Goal: Task Accomplishment & Management: Manage account settings

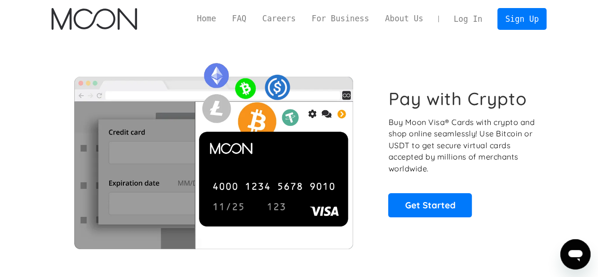
click at [461, 25] on link "Log In" at bounding box center [468, 19] width 44 height 21
click at [469, 22] on link "Log In" at bounding box center [468, 19] width 44 height 21
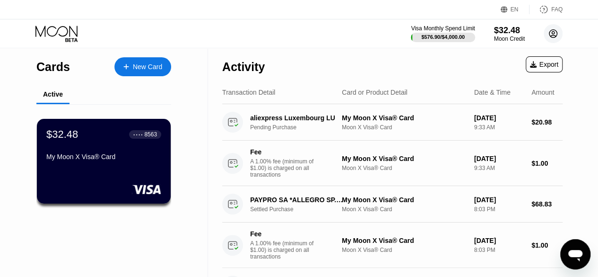
drag, startPoint x: 554, startPoint y: 34, endPoint x: 547, endPoint y: 104, distance: 70.9
click at [554, 34] on circle at bounding box center [553, 33] width 19 height 19
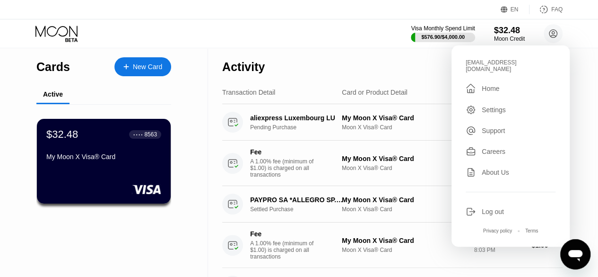
click at [505, 211] on div "kpachota@gmail.com  Home Settings Support Careers About Us Log out Privacy pol…" at bounding box center [511, 145] width 118 height 201
click at [505, 206] on div "Log out" at bounding box center [511, 211] width 90 height 10
